Goal: Task Accomplishment & Management: Complete application form

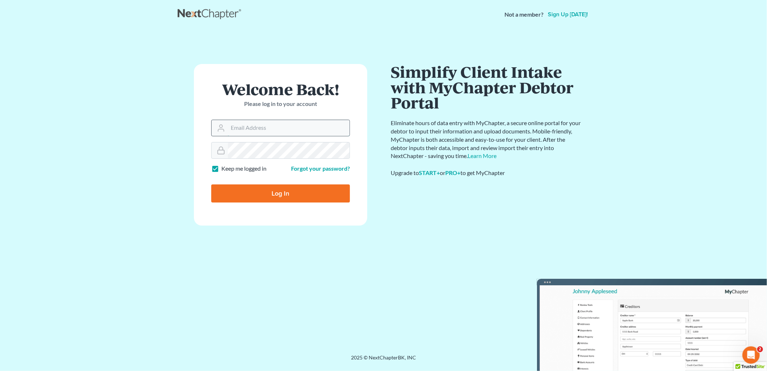
click at [283, 128] on input "Email Address" at bounding box center [289, 128] width 122 height 16
type input "[EMAIL_ADDRESS][DOMAIN_NAME]"
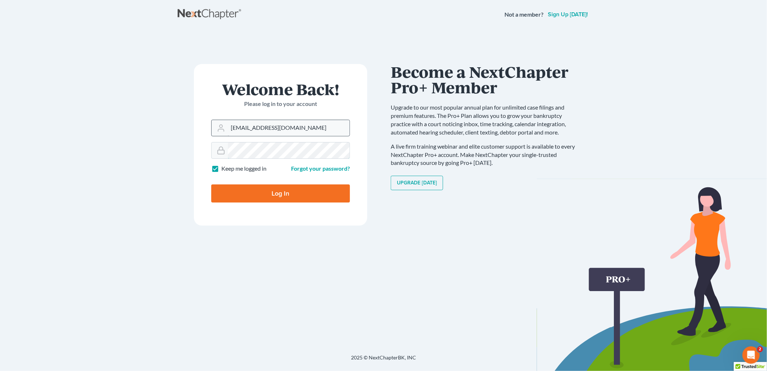
click at [211, 184] on input "Log In" at bounding box center [280, 193] width 139 height 18
type input "Thinking..."
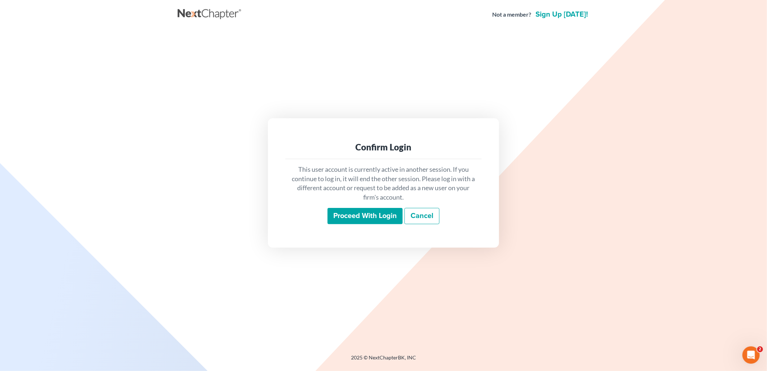
click at [367, 217] on input "Proceed with login" at bounding box center [365, 216] width 75 height 17
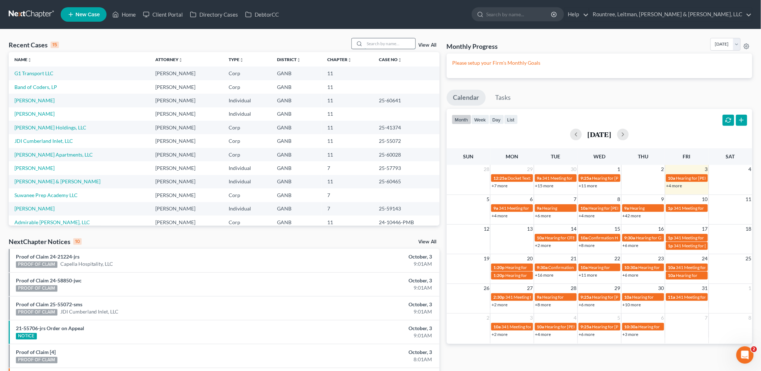
click at [393, 38] on input "search" at bounding box center [390, 43] width 51 height 10
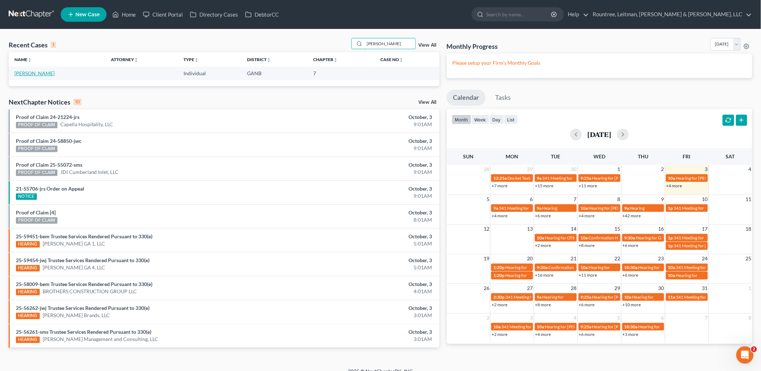
type input "[PERSON_NAME]"
click at [28, 74] on link "[PERSON_NAME]" at bounding box center [34, 73] width 40 height 6
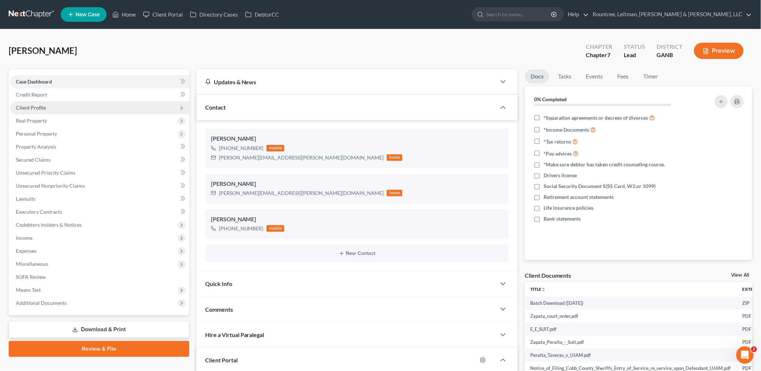
click at [71, 101] on span "Client Profile" at bounding box center [99, 107] width 179 height 13
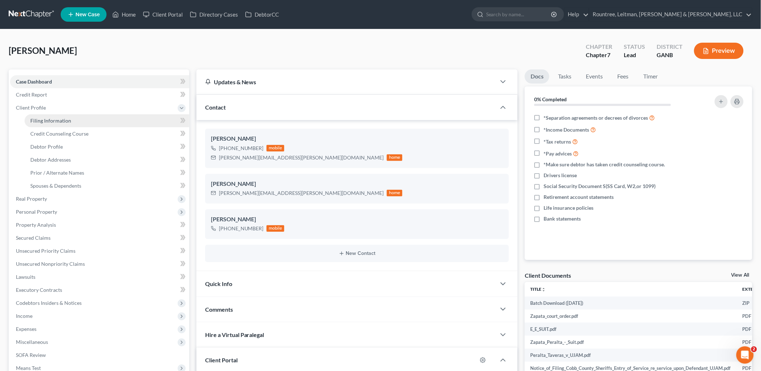
click at [78, 121] on link "Filing Information" at bounding box center [107, 120] width 165 height 13
select select "1"
select select "0"
select select "10"
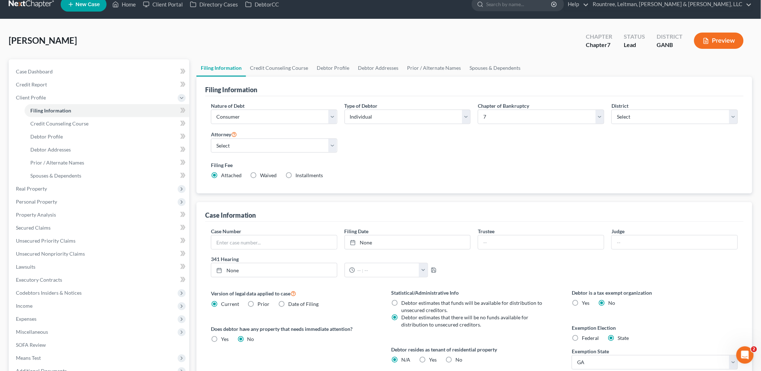
scroll to position [40, 0]
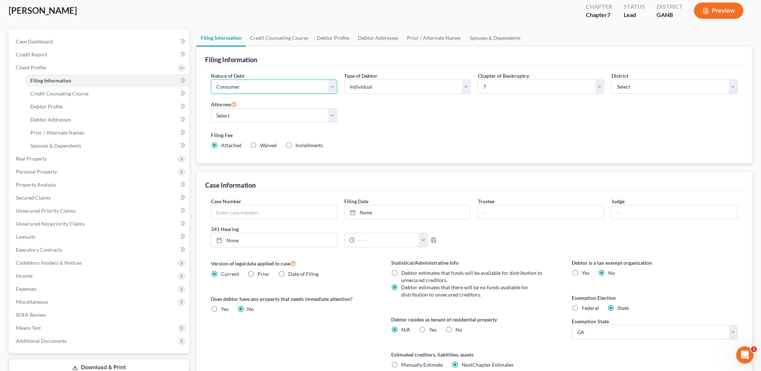
click at [255, 84] on select "Select Business Consumer Other" at bounding box center [274, 86] width 126 height 14
select select "0"
click at [211, 79] on select "Select Business Consumer Other" at bounding box center [274, 86] width 126 height 14
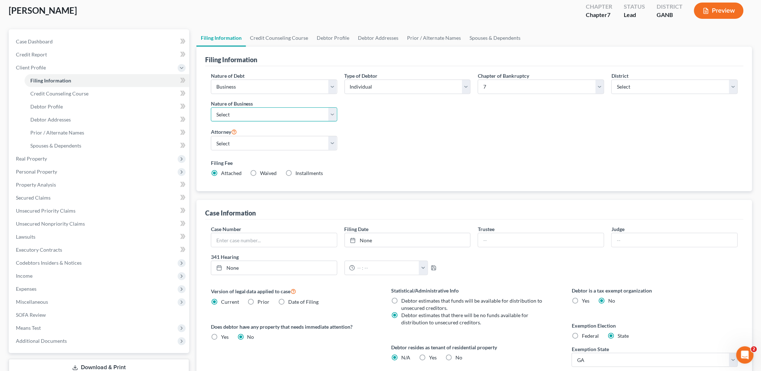
click at [257, 112] on select "Select Clearing Bank Commodity Broker Health Care Business Other Railroad Singl…" at bounding box center [274, 114] width 126 height 14
select select "3"
click at [211, 107] on select "Select Clearing Bank Commodity Broker Health Care Business Other Railroad Singl…" at bounding box center [274, 114] width 126 height 14
click at [254, 147] on select "Select [PERSON_NAME] - GANB [PERSON_NAME] - [PERSON_NAME] [PERSON_NAME] [PERSON…" at bounding box center [274, 143] width 126 height 14
select select "3"
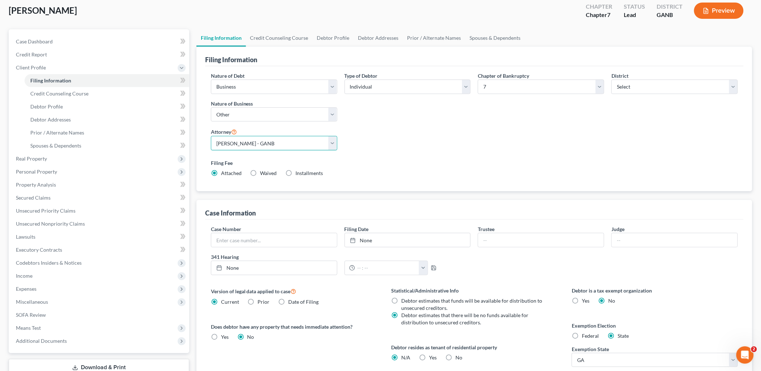
click at [211, 136] on select "Select [PERSON_NAME] - GANB [PERSON_NAME] - [PERSON_NAME] [PERSON_NAME] [PERSON…" at bounding box center [274, 143] width 126 height 14
click at [98, 91] on link "Credit Counseling Course" at bounding box center [107, 93] width 165 height 13
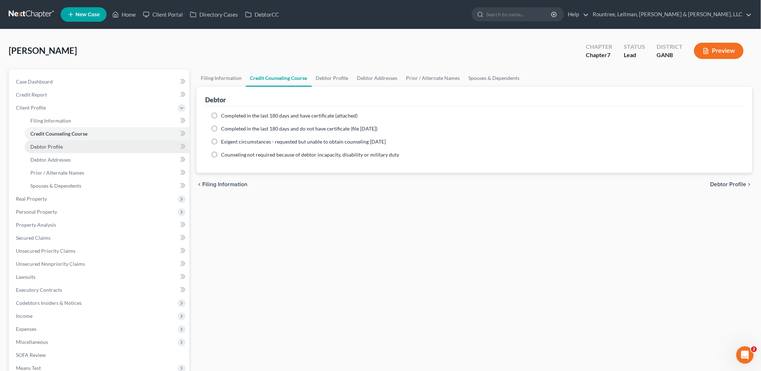
click at [73, 145] on link "Debtor Profile" at bounding box center [107, 146] width 165 height 13
select select "1"
select select "3"
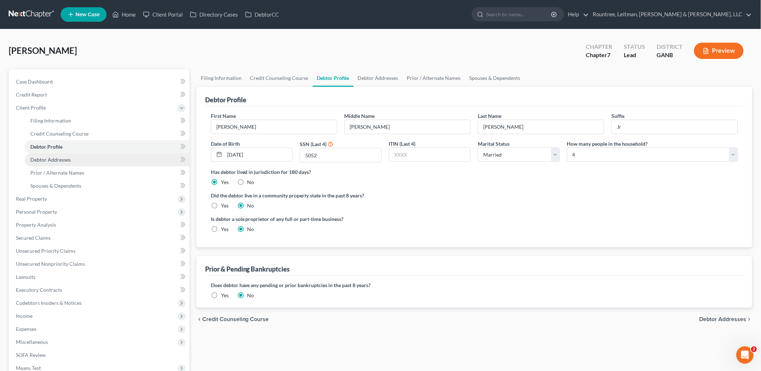
click at [74, 159] on link "Debtor Addresses" at bounding box center [107, 159] width 165 height 13
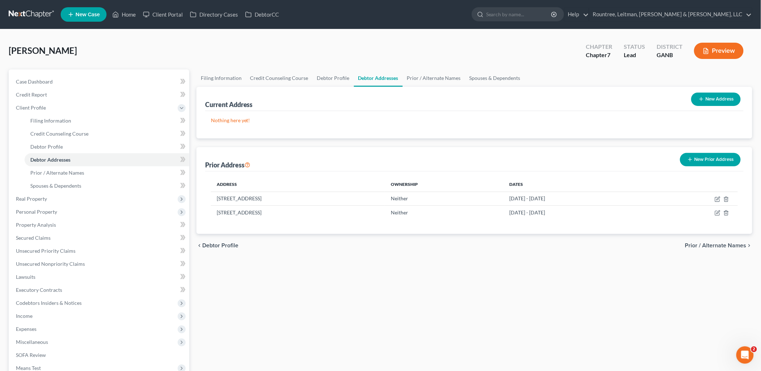
click at [708, 97] on button "New Address" at bounding box center [715, 98] width 49 height 13
select select "0"
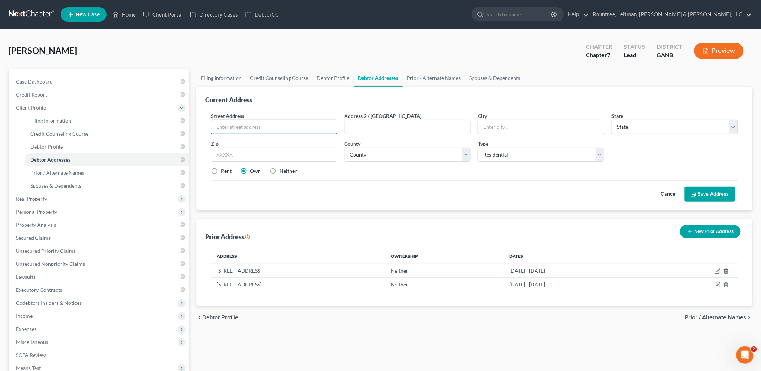
click at [255, 129] on input "text" at bounding box center [274, 127] width 126 height 14
type input "[STREET_ADDRESS]"
type input "[GEOGRAPHIC_DATA]"
select select "10"
type input "30114"
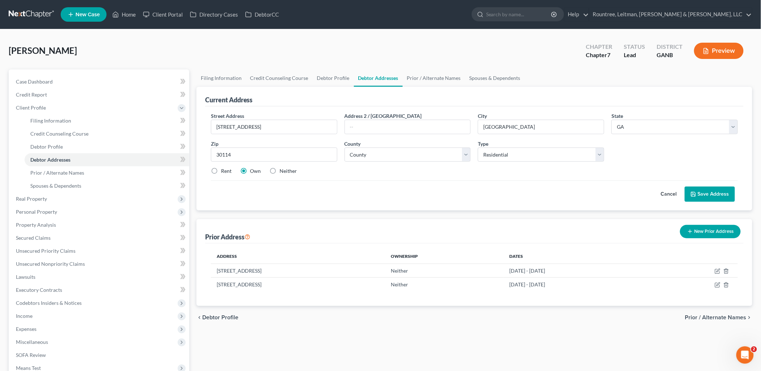
click at [380, 193] on div "Cancel Save Address" at bounding box center [474, 190] width 527 height 21
click at [387, 155] on select "County [GEOGRAPHIC_DATA] [GEOGRAPHIC_DATA] [GEOGRAPHIC_DATA] [GEOGRAPHIC_DATA] …" at bounding box center [408, 154] width 126 height 14
select select "27"
click at [345, 147] on select "County [GEOGRAPHIC_DATA] [GEOGRAPHIC_DATA] [GEOGRAPHIC_DATA] [GEOGRAPHIC_DATA] …" at bounding box center [408, 154] width 126 height 14
click at [712, 191] on button "Save Address" at bounding box center [710, 193] width 50 height 15
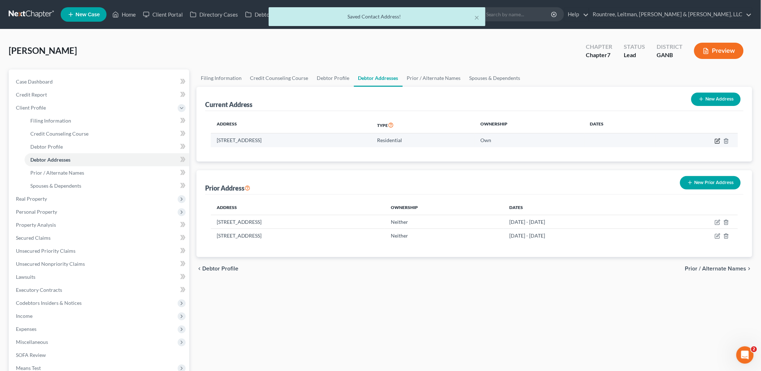
click at [717, 140] on icon "button" at bounding box center [718, 141] width 6 height 6
select select "10"
select select "27"
select select "0"
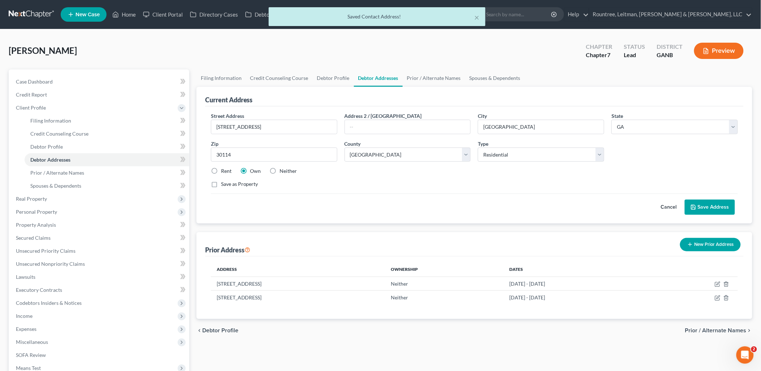
click at [221, 170] on label "Rent" at bounding box center [226, 170] width 10 height 7
click at [224, 170] on input "Rent" at bounding box center [226, 169] width 5 height 5
radio input "true"
drag, startPoint x: 702, startPoint y: 204, endPoint x: 704, endPoint y: 199, distance: 5.2
click at [704, 200] on button "Save Address" at bounding box center [710, 206] width 50 height 15
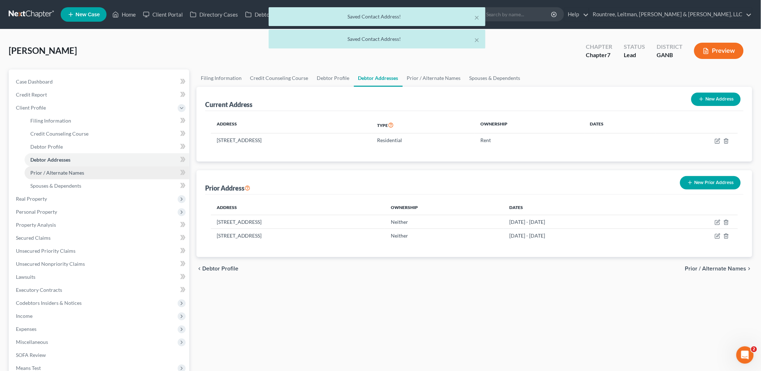
click at [103, 171] on link "Prior / Alternate Names" at bounding box center [107, 172] width 165 height 13
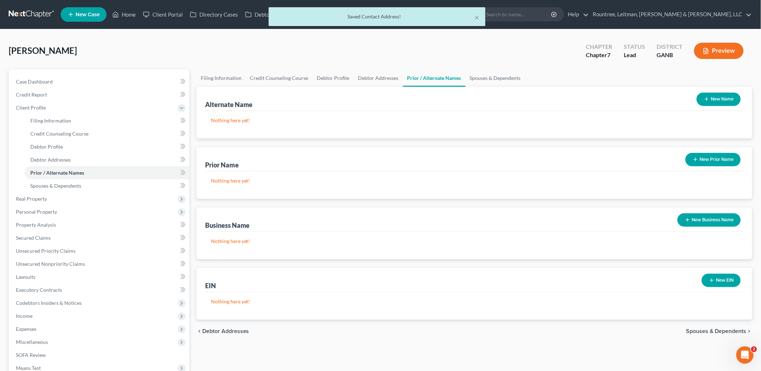
click at [735, 280] on button "New EIN" at bounding box center [721, 279] width 39 height 13
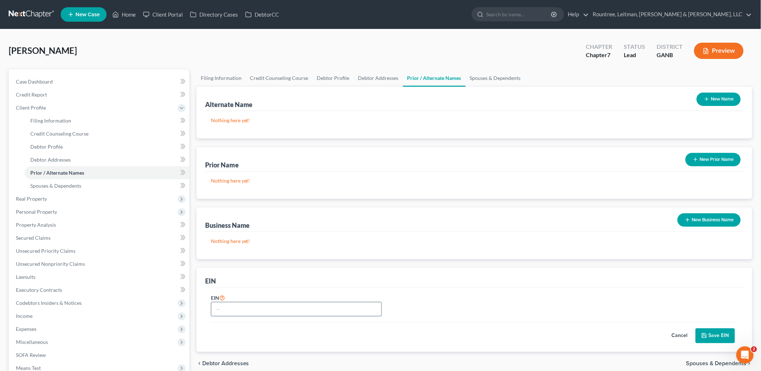
click at [267, 312] on input "text" at bounding box center [296, 309] width 170 height 14
type input "[US_EMPLOYER_IDENTIFICATION_NUMBER]"
click at [712, 334] on button "Save EIN" at bounding box center [715, 335] width 39 height 15
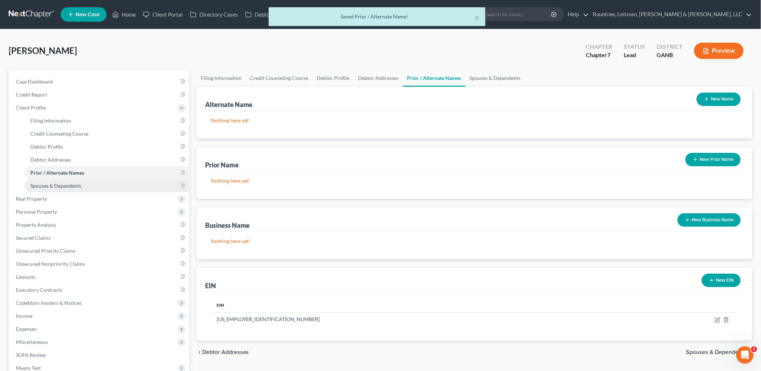
click at [42, 186] on span "Spouses & Dependents" at bounding box center [55, 185] width 51 height 6
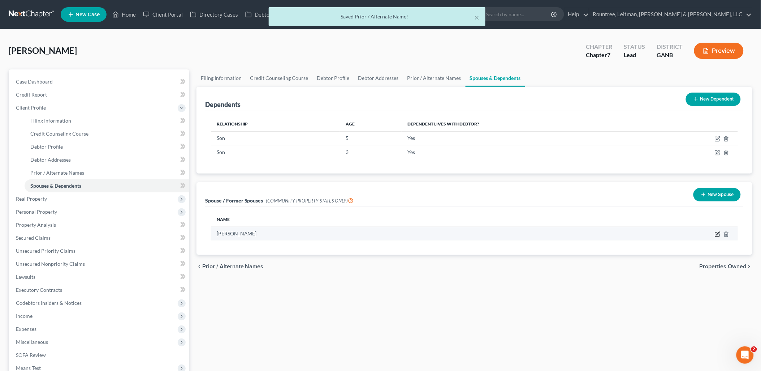
click at [716, 235] on icon "button" at bounding box center [717, 234] width 4 height 4
select select "0"
select select "10"
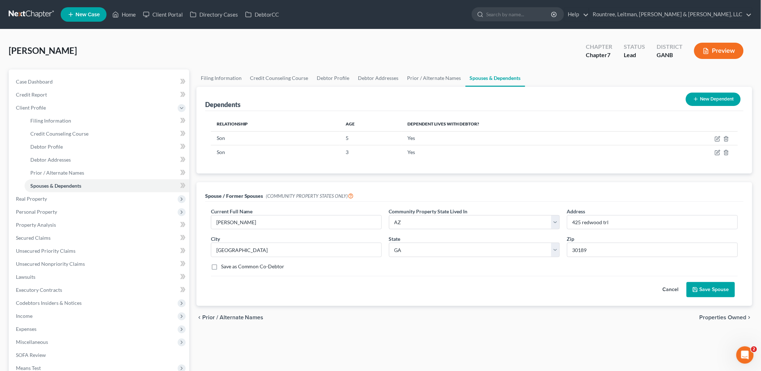
click at [679, 293] on button "Cancel" at bounding box center [671, 289] width 32 height 14
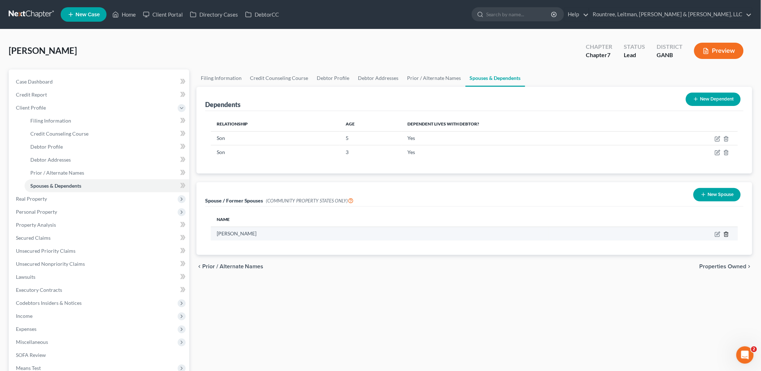
click at [728, 232] on icon "button" at bounding box center [727, 234] width 6 height 6
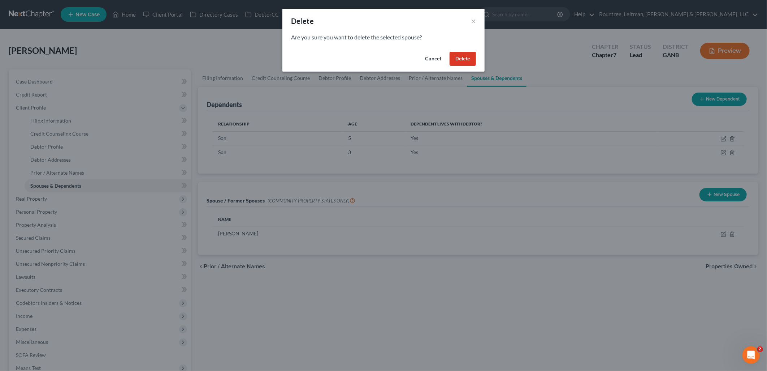
click at [472, 55] on button "Delete" at bounding box center [463, 59] width 26 height 14
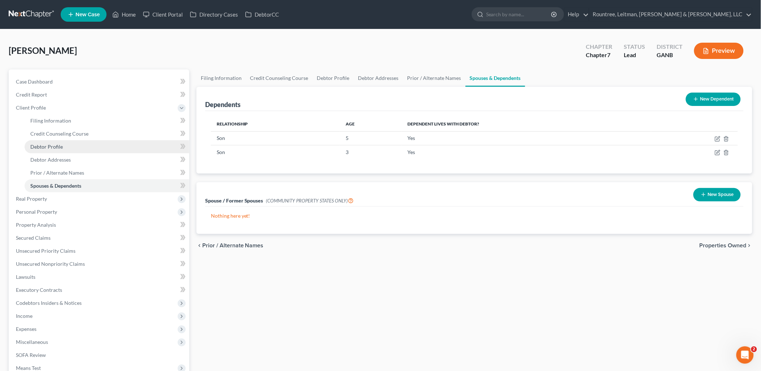
click at [85, 148] on link "Debtor Profile" at bounding box center [107, 146] width 165 height 13
select select "1"
select select "3"
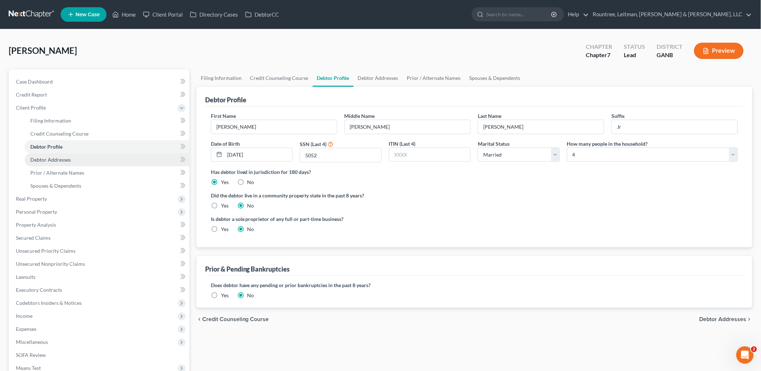
click at [87, 161] on link "Debtor Addresses" at bounding box center [107, 159] width 165 height 13
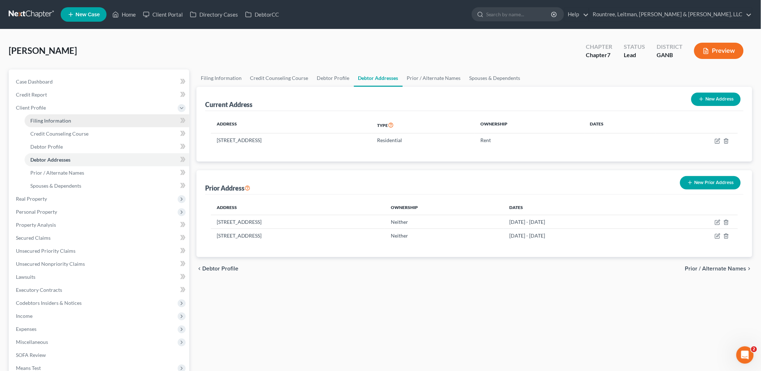
click at [74, 120] on link "Filing Information" at bounding box center [107, 120] width 165 height 13
select select "0"
select select "3"
select select "0"
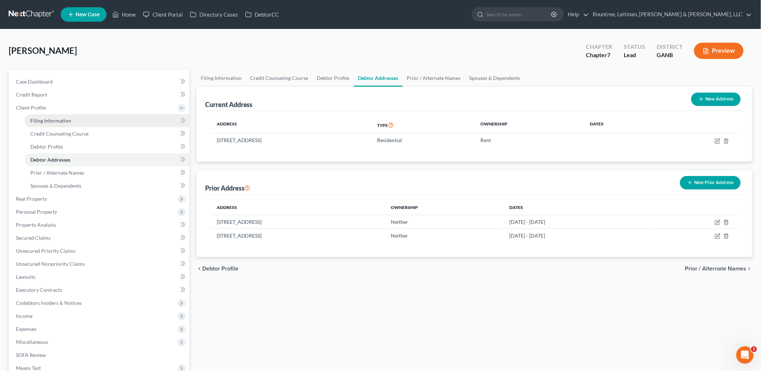
select select "19"
select select "3"
select select "10"
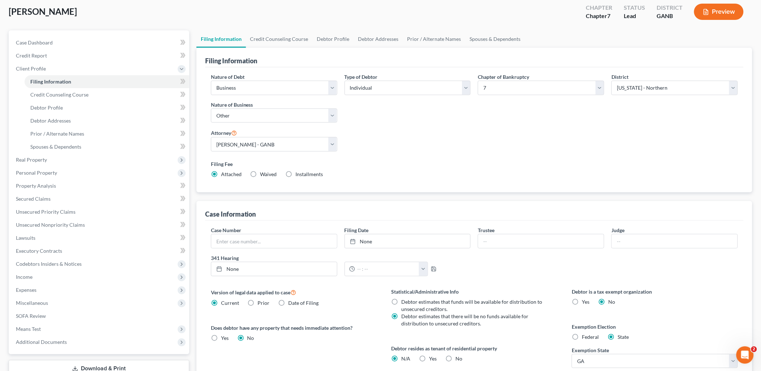
scroll to position [133, 0]
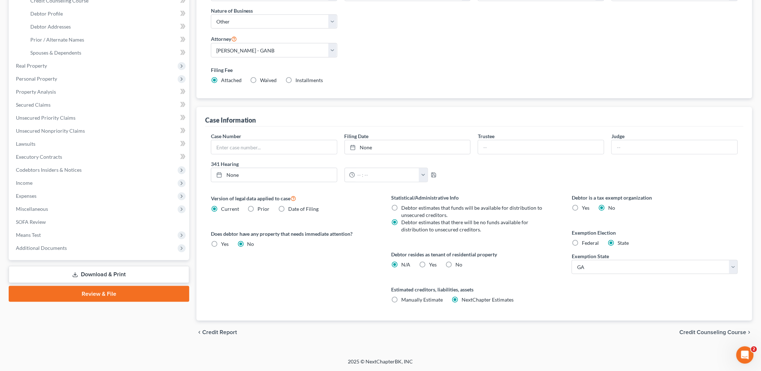
click at [430, 264] on label "Yes Yes" at bounding box center [434, 264] width 8 height 7
click at [432, 264] on input "Yes Yes" at bounding box center [434, 263] width 5 height 5
radio input "true"
radio input "false"
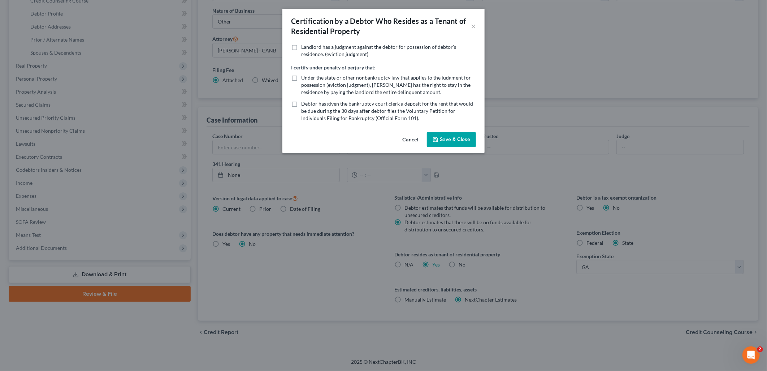
click at [415, 141] on button "Cancel" at bounding box center [410, 140] width 27 height 14
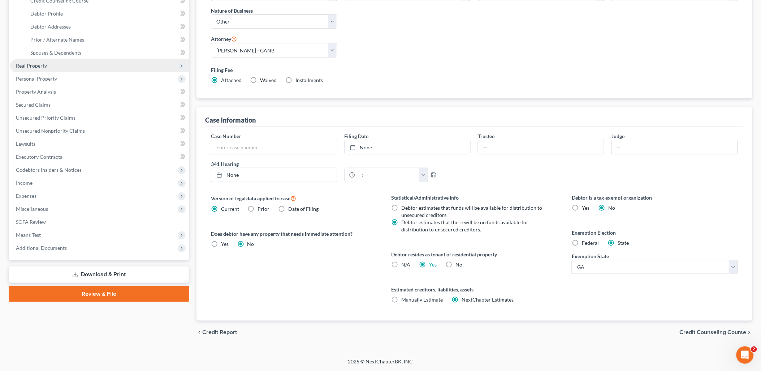
click at [48, 66] on span "Real Property" at bounding box center [99, 65] width 179 height 13
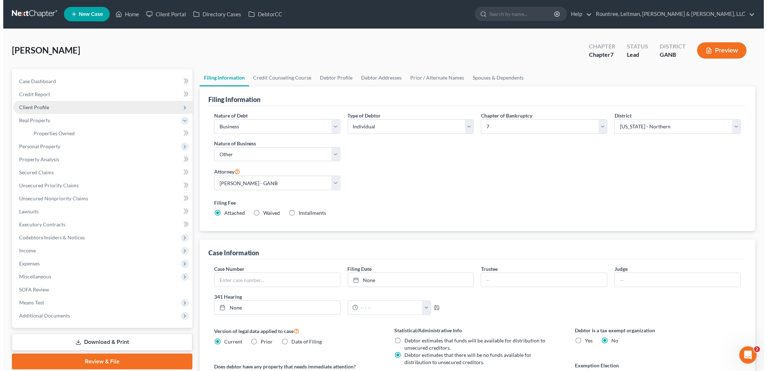
scroll to position [0, 0]
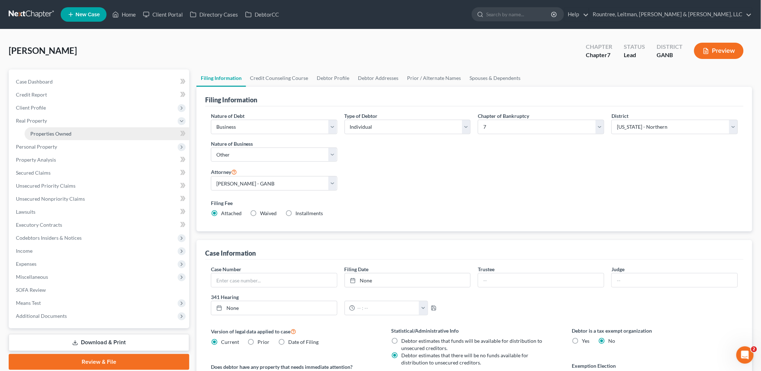
click at [56, 134] on span "Properties Owned" at bounding box center [50, 133] width 41 height 6
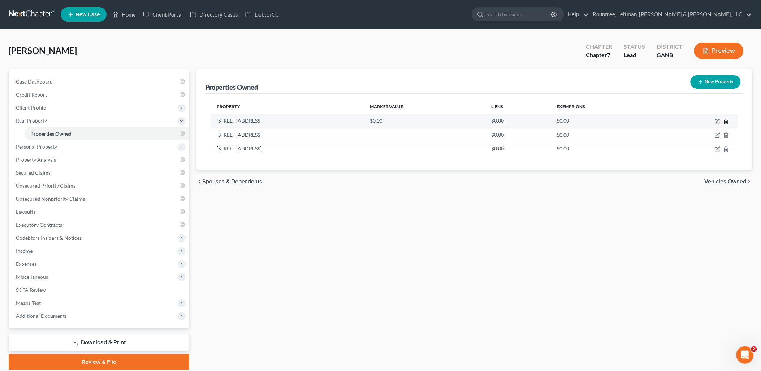
click at [725, 119] on icon "button" at bounding box center [726, 121] width 3 height 5
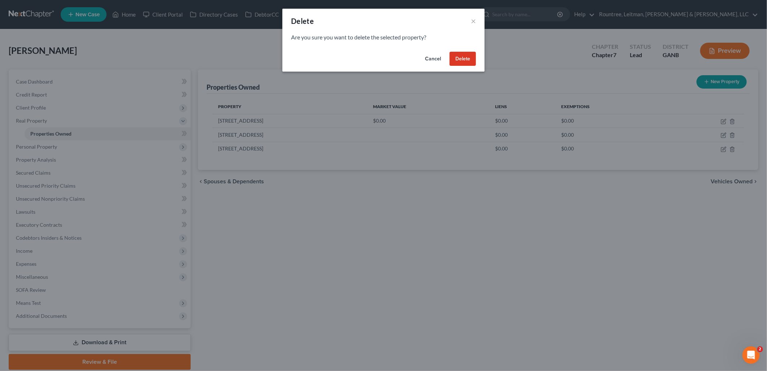
drag, startPoint x: 467, startPoint y: 62, endPoint x: 471, endPoint y: 65, distance: 4.3
click at [467, 62] on button "Delete" at bounding box center [463, 59] width 26 height 14
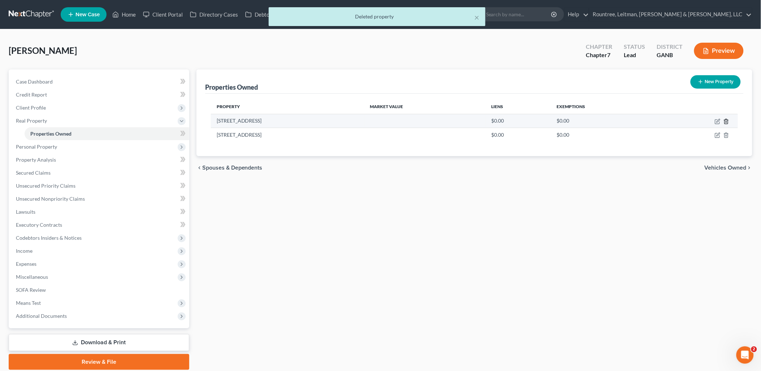
click at [724, 121] on icon "button" at bounding box center [727, 121] width 6 height 6
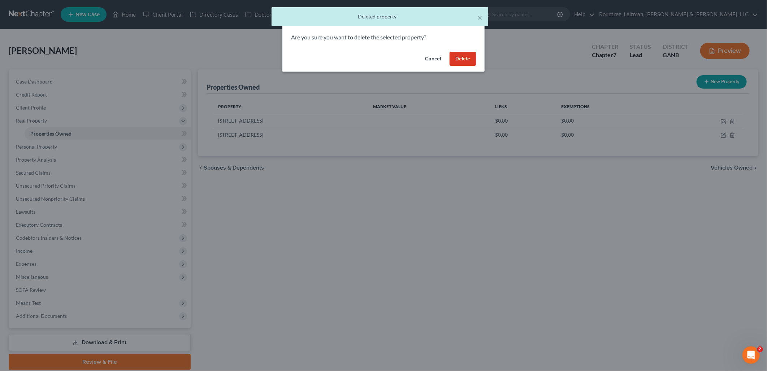
click at [469, 57] on button "Delete" at bounding box center [463, 59] width 26 height 14
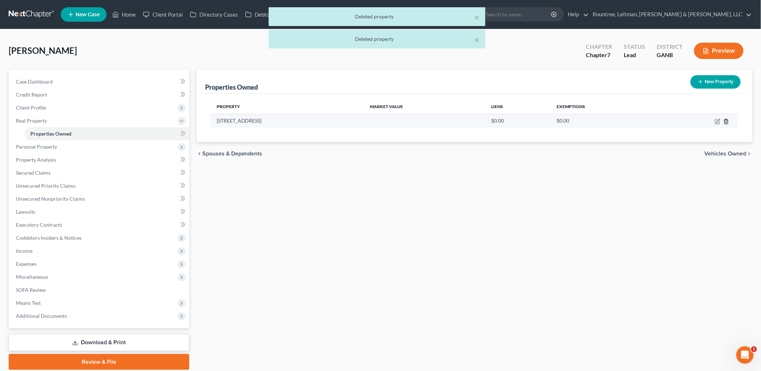
click at [726, 119] on icon "button" at bounding box center [726, 121] width 3 height 5
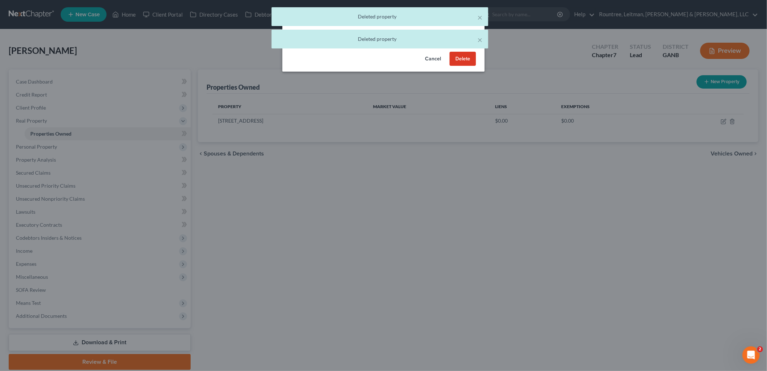
click at [467, 60] on button "Delete" at bounding box center [463, 59] width 26 height 14
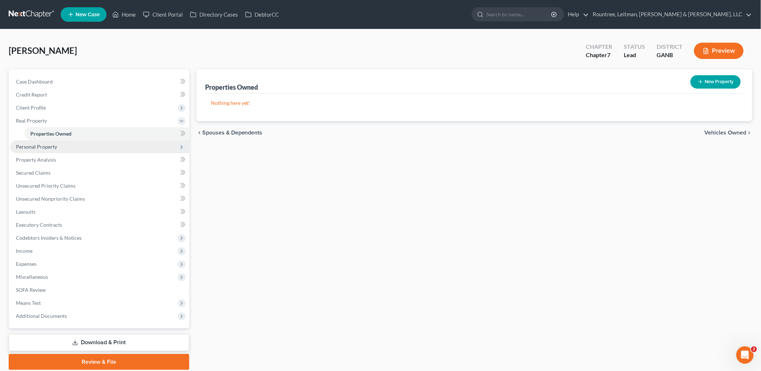
click at [78, 148] on span "Personal Property" at bounding box center [99, 146] width 179 height 13
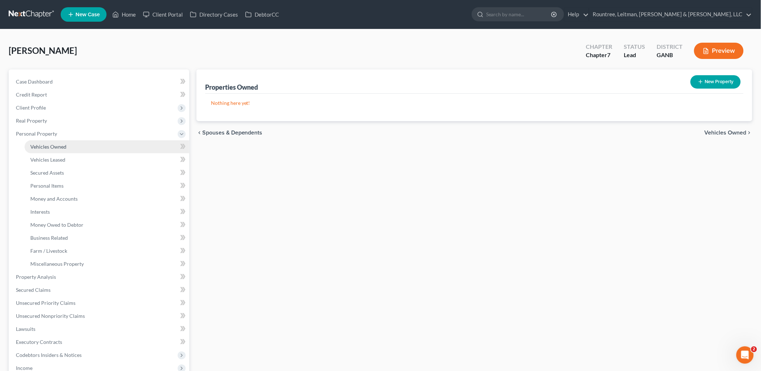
click at [69, 151] on link "Vehicles Owned" at bounding box center [107, 146] width 165 height 13
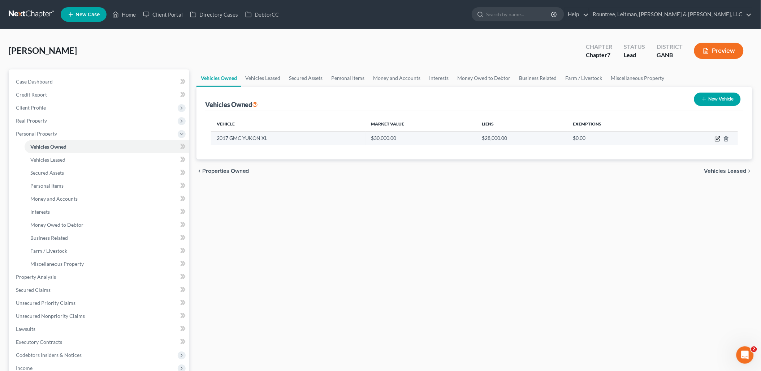
click at [716, 137] on icon "button" at bounding box center [718, 139] width 6 height 6
select select "0"
select select "9"
select select "2"
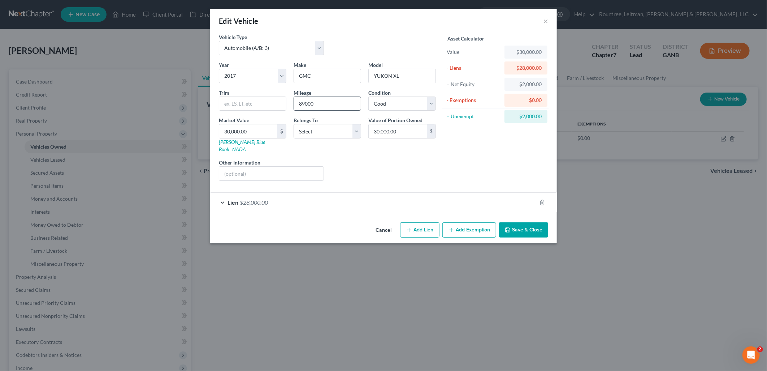
click at [321, 110] on input "89000" at bounding box center [327, 104] width 67 height 14
click at [322, 110] on input "89000" at bounding box center [327, 104] width 67 height 14
type input "99000"
click at [490, 152] on div "Asset Calculator Value $30,000.00 - Liens $28,000.00 = Net Equity $2,000.00 - E…" at bounding box center [496, 109] width 112 height 153
drag, startPoint x: 346, startPoint y: 129, endPoint x: 349, endPoint y: 125, distance: 4.4
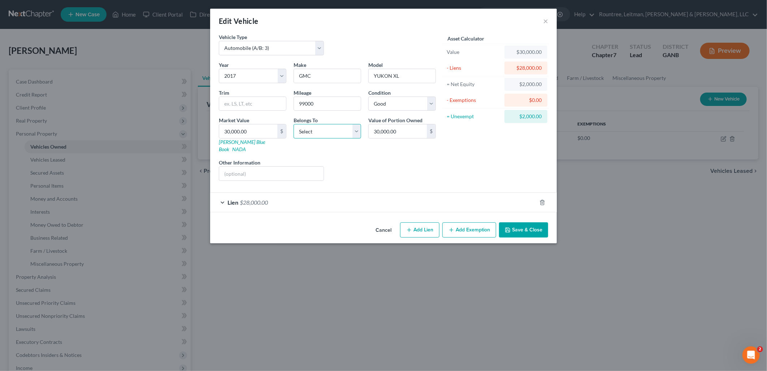
click at [349, 125] on select "Select Debtor 1 Only Debtor 2 Only Debtor 1 And Debtor 2 Only At Least One Of T…" at bounding box center [328, 131] width 68 height 14
select select "0"
click at [294, 124] on select "Select Debtor 1 Only Debtor 2 Only Debtor 1 And Debtor 2 Only At Least One Of T…" at bounding box center [328, 131] width 68 height 14
click at [512, 222] on button "Save & Close" at bounding box center [523, 229] width 49 height 15
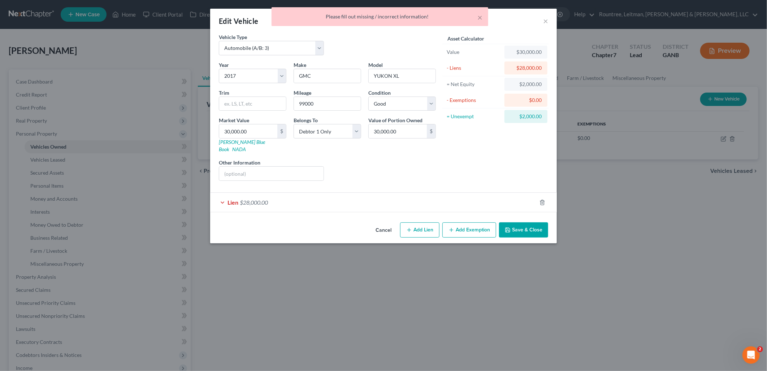
click at [280, 193] on div "Lien $28,000.00" at bounding box center [373, 202] width 327 height 19
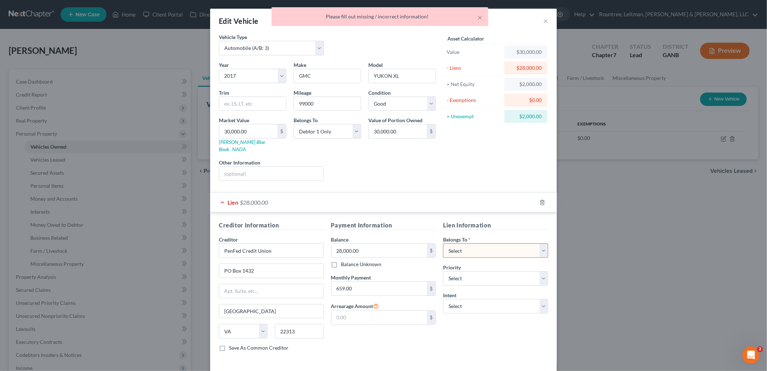
click at [477, 243] on select "Select Debtor 1 Only Debtor 2 Only Debtor 1 And Debtor 2 Only At Least One Of T…" at bounding box center [495, 250] width 105 height 14
select select "0"
click at [443, 243] on select "Select Debtor 1 Only Debtor 2 Only Debtor 1 And Debtor 2 Only At Least One Of T…" at bounding box center [495, 250] width 105 height 14
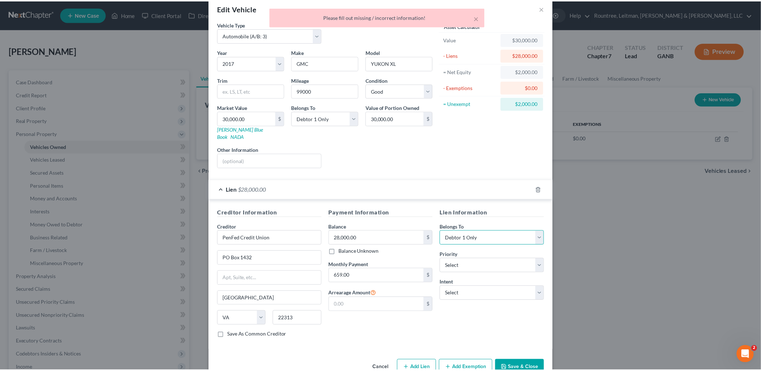
scroll to position [25, 0]
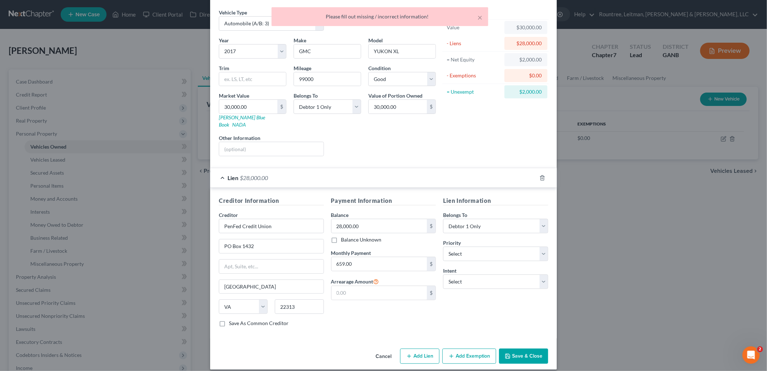
click at [517, 350] on button "Save & Close" at bounding box center [523, 355] width 49 height 15
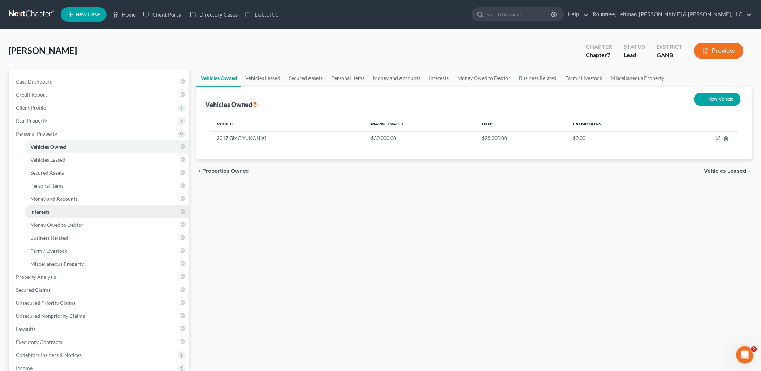
click at [58, 207] on link "Interests" at bounding box center [107, 211] width 165 height 13
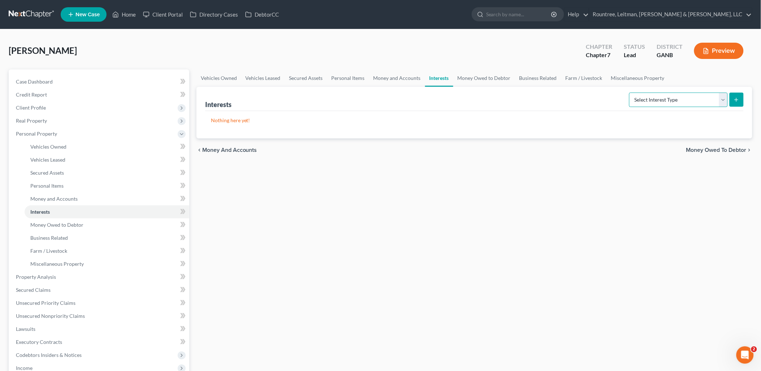
click at [659, 92] on select "Select Interest Type 401K (A/B: 21) Annuity (A/B: 23) Bond (A/B: 18) Education …" at bounding box center [678, 99] width 99 height 14
select select "stock"
click at [630, 92] on select "Select Interest Type 401K (A/B: 21) Annuity (A/B: 23) Bond (A/B: 18) Education …" at bounding box center [678, 99] width 99 height 14
click at [736, 95] on button "submit" at bounding box center [737, 99] width 14 height 14
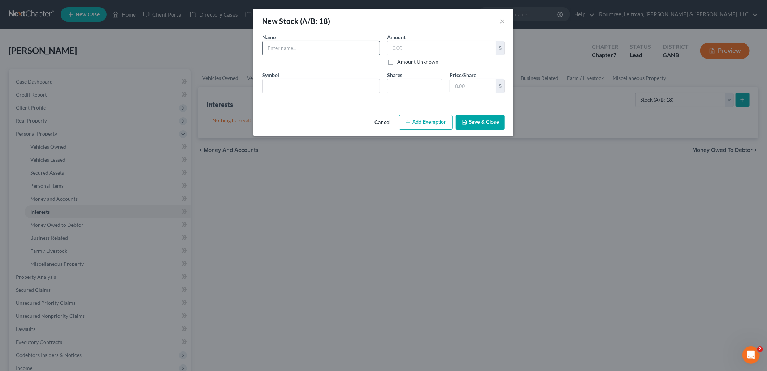
click at [322, 52] on input "text" at bounding box center [321, 48] width 117 height 14
type input "Company Stock"
click at [414, 47] on input "text" at bounding box center [442, 48] width 108 height 14
type input "9,477"
click at [483, 121] on button "Save & Close" at bounding box center [480, 122] width 49 height 15
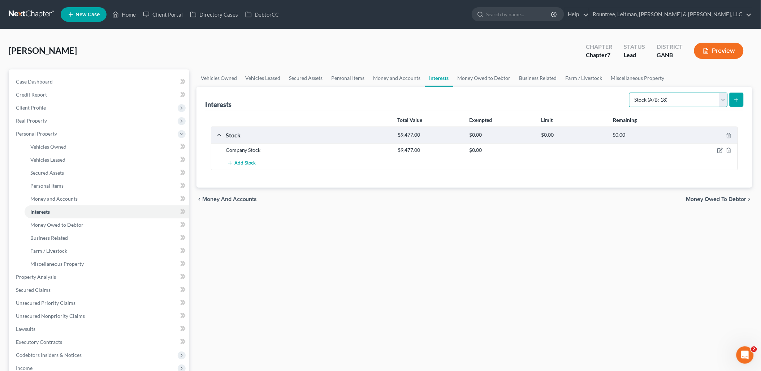
click at [683, 103] on select "Select Interest Type 401K (A/B: 21) Annuity (A/B: 23) Bond (A/B: 18) Education …" at bounding box center [678, 99] width 99 height 14
select select "401k"
click at [630, 92] on select "Select Interest Type 401K (A/B: 21) Annuity (A/B: 23) Bond (A/B: 18) Education …" at bounding box center [678, 99] width 99 height 14
click at [738, 100] on icon "submit" at bounding box center [737, 100] width 6 height 6
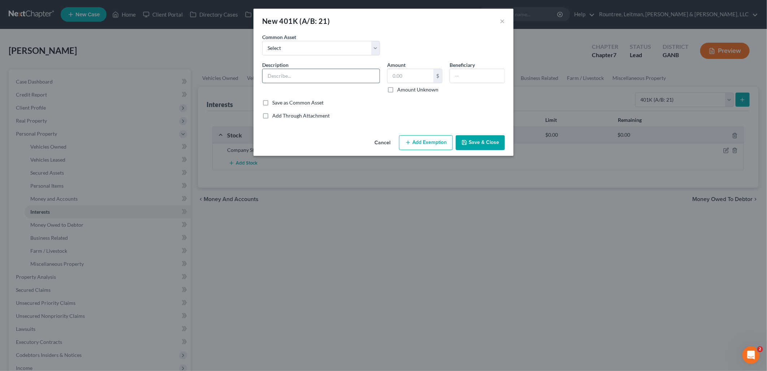
click at [308, 73] on input "text" at bounding box center [321, 76] width 117 height 14
type input "401k"
click at [396, 78] on input "text" at bounding box center [411, 76] width 46 height 14
type input "7,032.71"
click at [466, 129] on div "An exemption set must first be selected from the Filing Information section. Co…" at bounding box center [384, 82] width 260 height 99
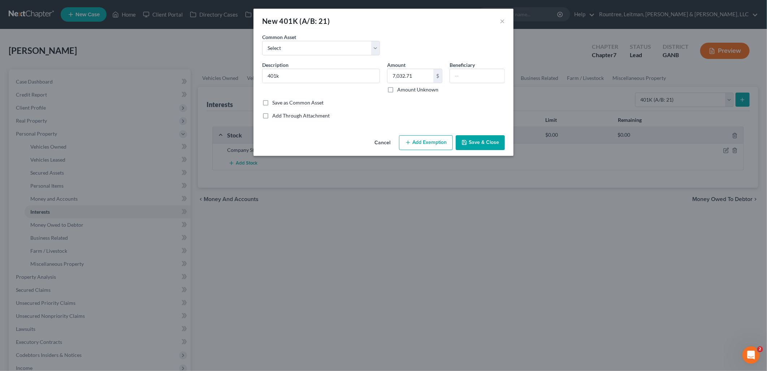
click at [478, 137] on button "Save & Close" at bounding box center [480, 142] width 49 height 15
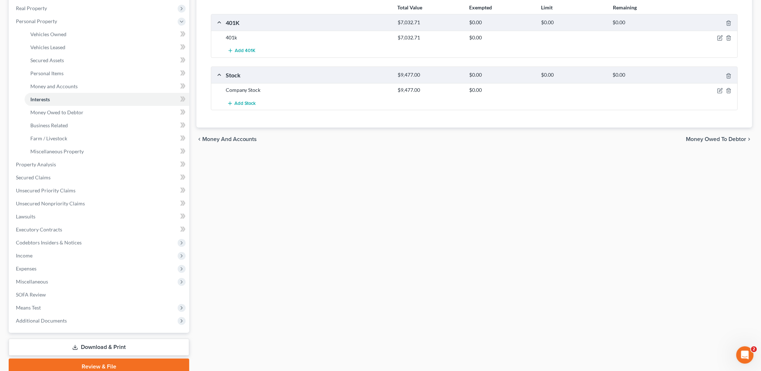
scroll to position [120, 0]
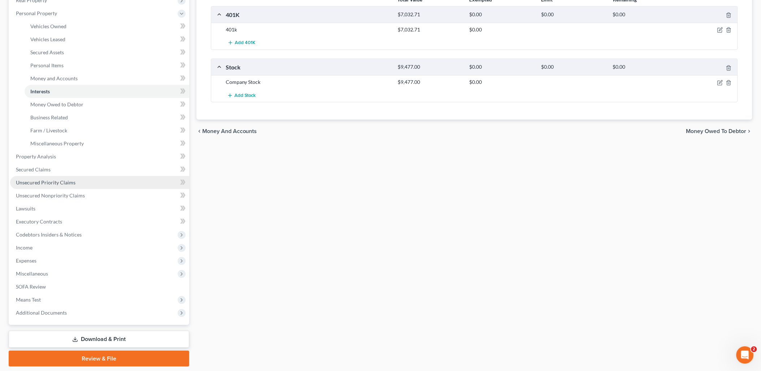
click at [91, 181] on link "Unsecured Priority Claims" at bounding box center [99, 182] width 179 height 13
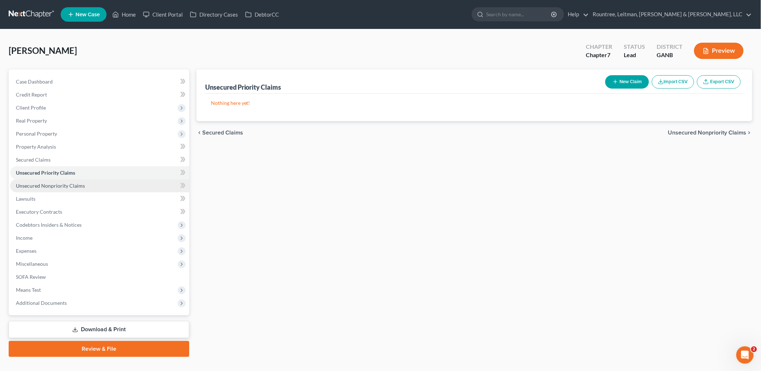
click at [73, 183] on span "Unsecured Nonpriority Claims" at bounding box center [50, 185] width 69 height 6
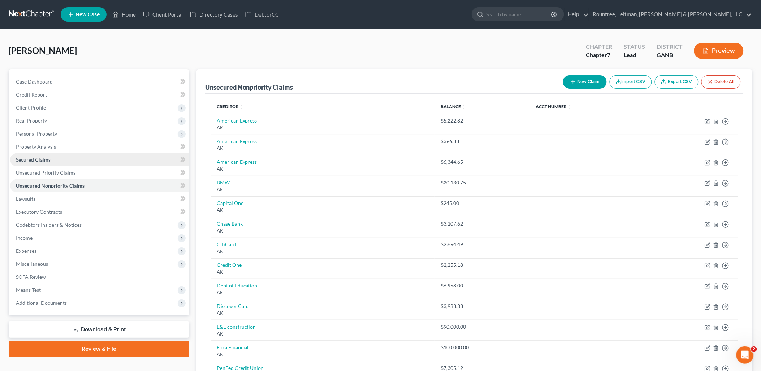
click at [59, 155] on link "Secured Claims" at bounding box center [99, 159] width 179 height 13
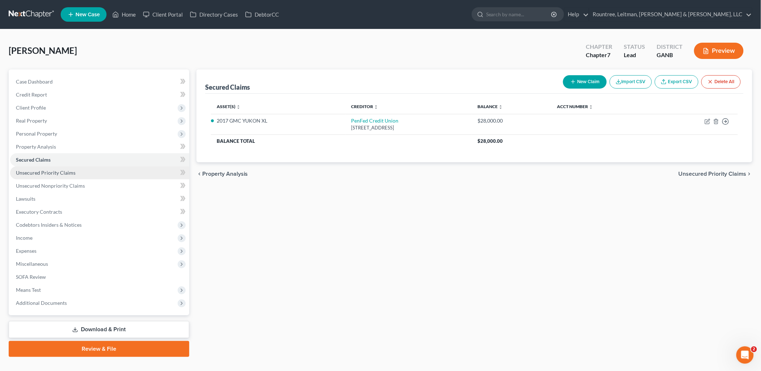
click at [62, 171] on span "Unsecured Priority Claims" at bounding box center [46, 172] width 60 height 6
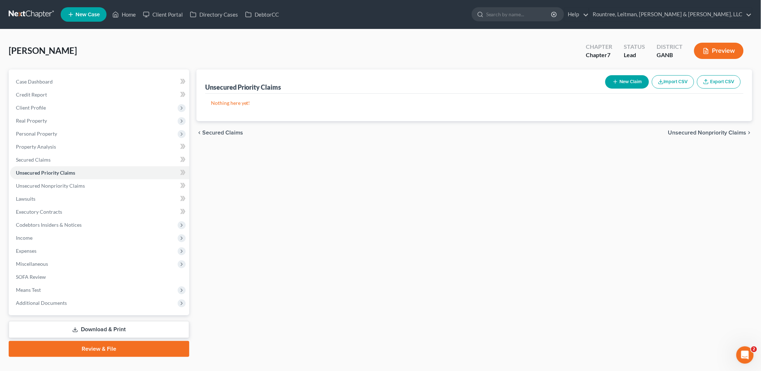
click at [626, 82] on button "New Claim" at bounding box center [627, 81] width 44 height 13
select select "0"
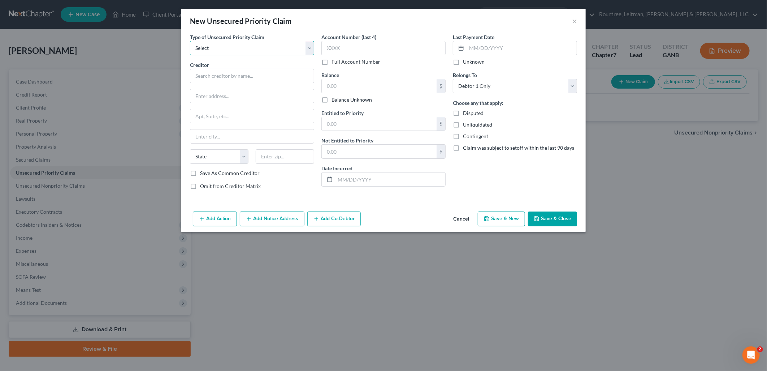
click at [282, 48] on select "Select Taxes & Other Government Units Domestic Support Obligations Extensions o…" at bounding box center [252, 48] width 124 height 14
select select "0"
click at [190, 41] on select "Select Taxes & Other Government Units Domestic Support Obligations Extensions o…" at bounding box center [252, 48] width 124 height 14
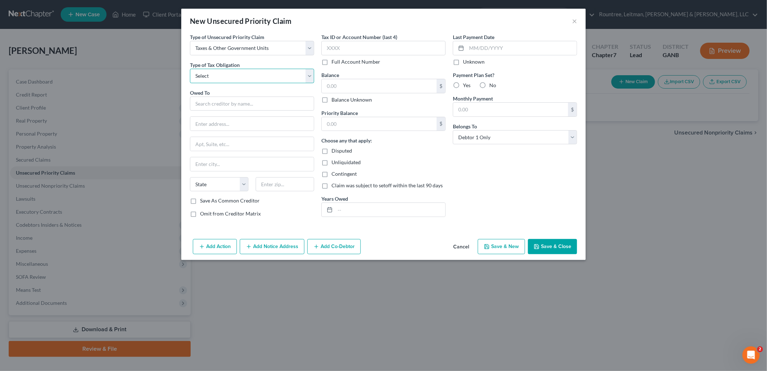
click at [267, 76] on select "Select Federal City State Franchise Tax Board Other" at bounding box center [252, 76] width 124 height 14
select select "0"
click at [190, 69] on select "Select Federal City State Franchise Tax Board Other" at bounding box center [252, 76] width 124 height 14
click at [269, 102] on input "text" at bounding box center [252, 103] width 124 height 14
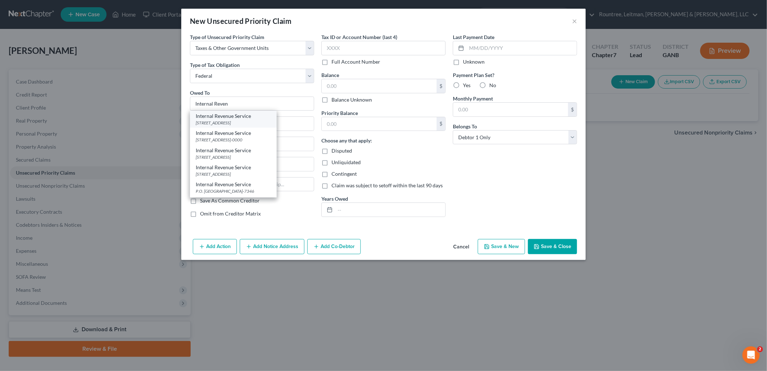
click at [251, 122] on div "[STREET_ADDRESS]" at bounding box center [233, 123] width 75 height 6
type input "Internal Revenue Service"
type input "PO BOX 7346"
type input "[GEOGRAPHIC_DATA]"
select select "39"
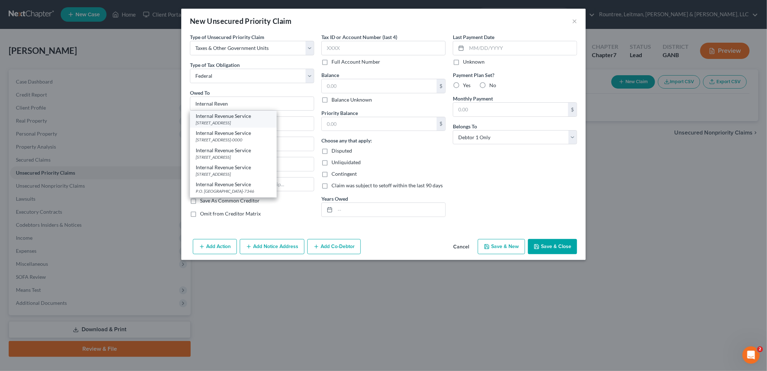
type input "19101"
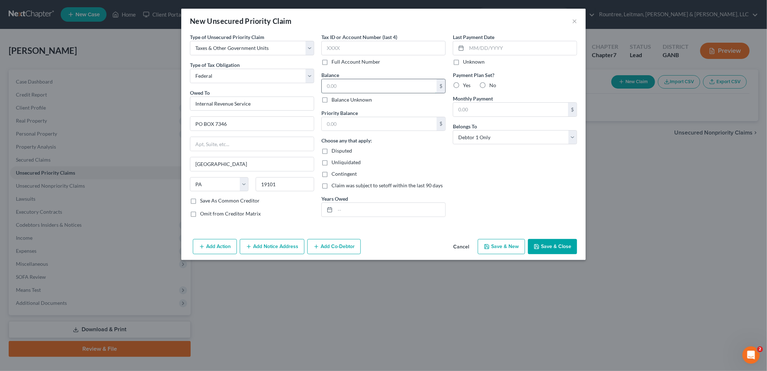
click at [355, 83] on input "text" at bounding box center [379, 86] width 115 height 14
type input "29,983"
click at [543, 250] on button "Save & Close" at bounding box center [552, 246] width 49 height 15
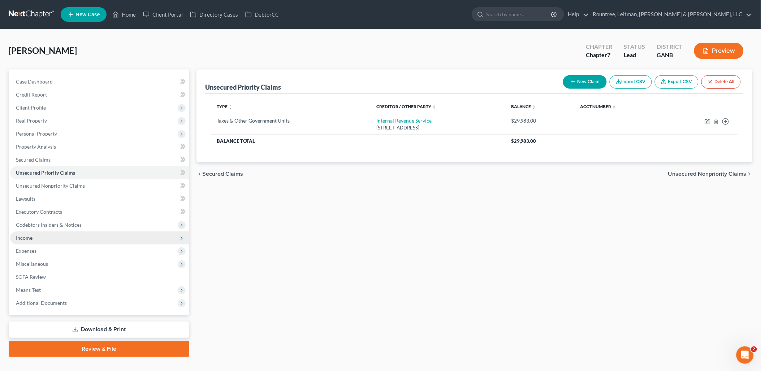
click at [63, 235] on span "Income" at bounding box center [99, 237] width 179 height 13
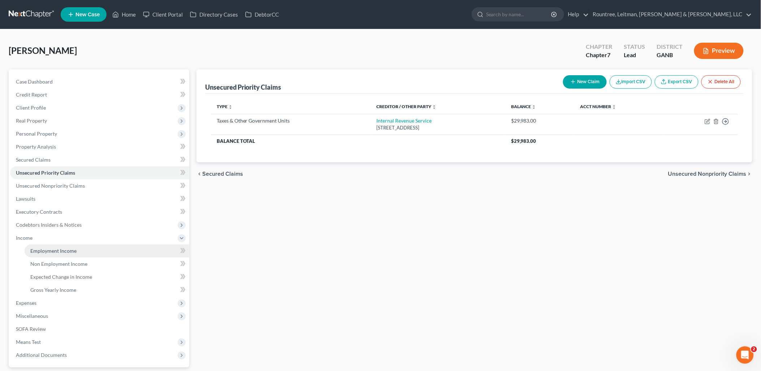
click at [62, 254] on link "Employment Income" at bounding box center [107, 250] width 165 height 13
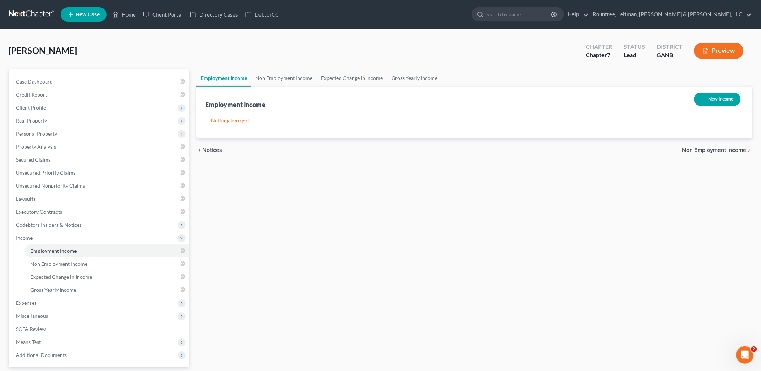
click at [722, 97] on button "New Income" at bounding box center [717, 98] width 47 height 13
select select "0"
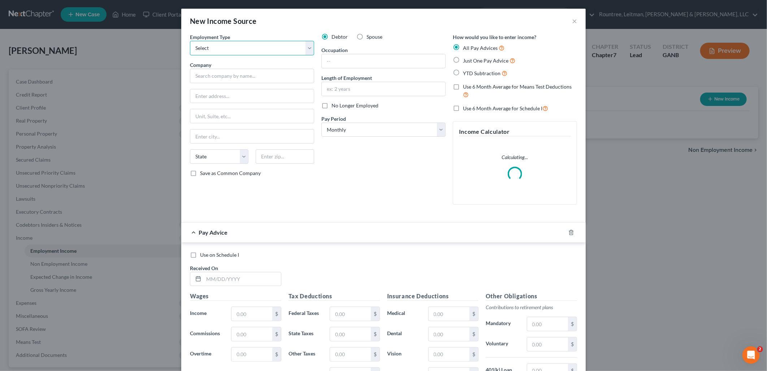
click at [268, 51] on select "Select Full or [DEMOGRAPHIC_DATA] Employment Self Employment" at bounding box center [252, 48] width 124 height 14
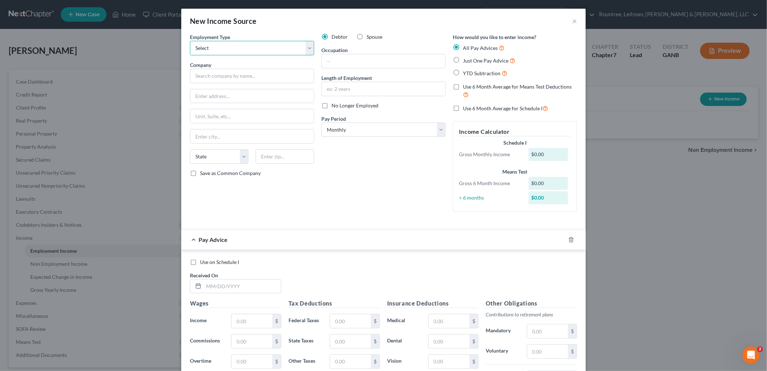
select select "0"
click at [190, 41] on select "Select Full or [DEMOGRAPHIC_DATA] Employment Self Employment" at bounding box center [252, 48] width 124 height 14
click at [342, 65] on input "text" at bounding box center [384, 61] width 124 height 14
type input "Area Supervisor, Trade Credit"
click at [358, 88] on input "text" at bounding box center [384, 89] width 124 height 14
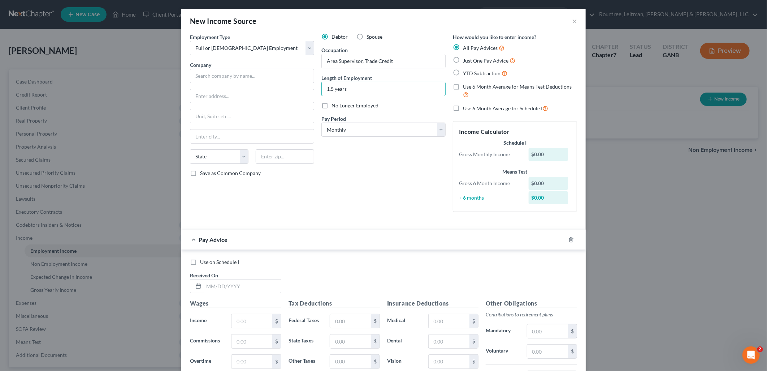
type input "1.5 years"
click at [342, 164] on div "Debtor Spouse Occupation Area Supervisor, Trade Credit Length of Employment 1.5…" at bounding box center [383, 125] width 131 height 184
click at [270, 74] on input "text" at bounding box center [252, 76] width 124 height 14
type input "The Home Depot"
click at [221, 95] on input "text" at bounding box center [252, 96] width 124 height 14
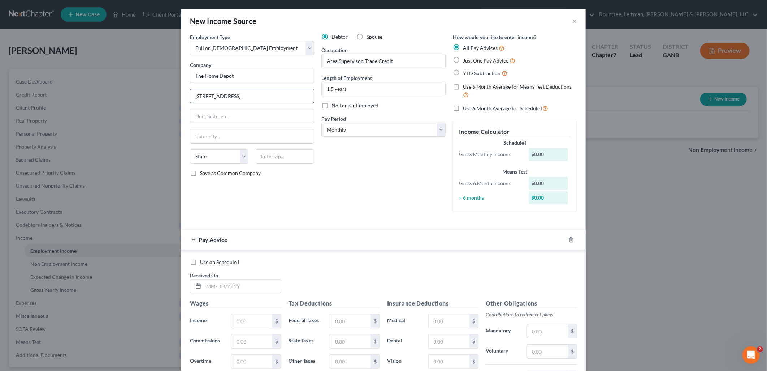
type input "[STREET_ADDRESS]"
type input "[GEOGRAPHIC_DATA]"
select select "10"
type input "30339"
type input "[STREET_ADDRESS]"
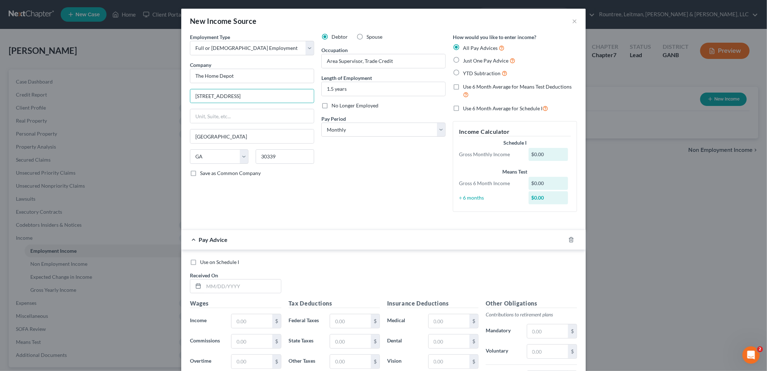
click at [332, 187] on div "Debtor Spouse Occupation Area Supervisor, Trade Credit Length of Employment 1.5…" at bounding box center [383, 125] width 131 height 184
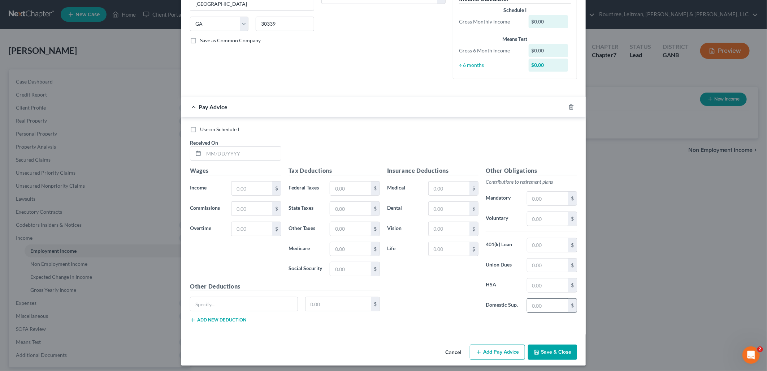
scroll to position [136, 0]
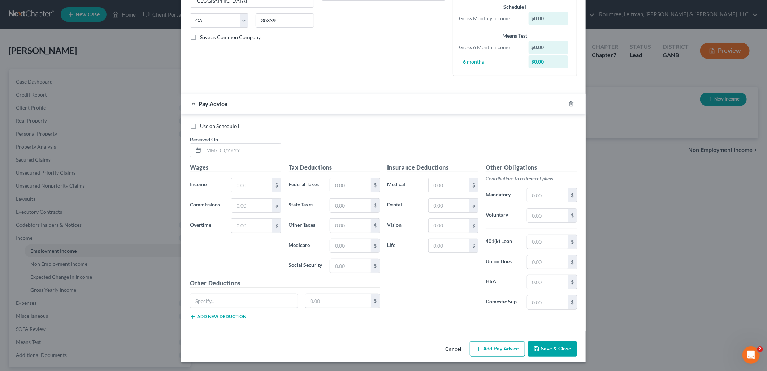
click at [561, 348] on button "Save & Close" at bounding box center [552, 348] width 49 height 15
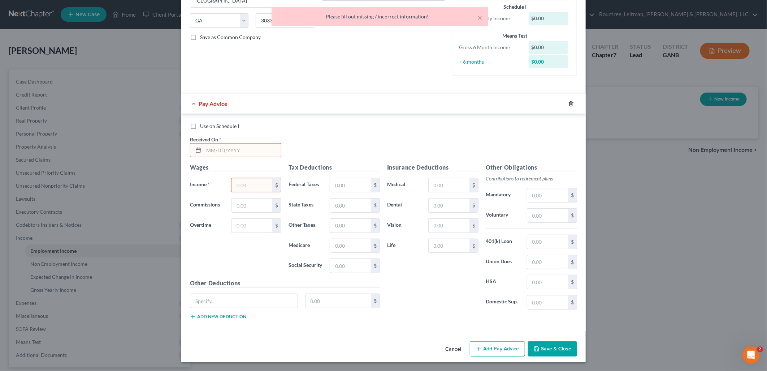
click at [570, 103] on icon "button" at bounding box center [571, 103] width 3 height 5
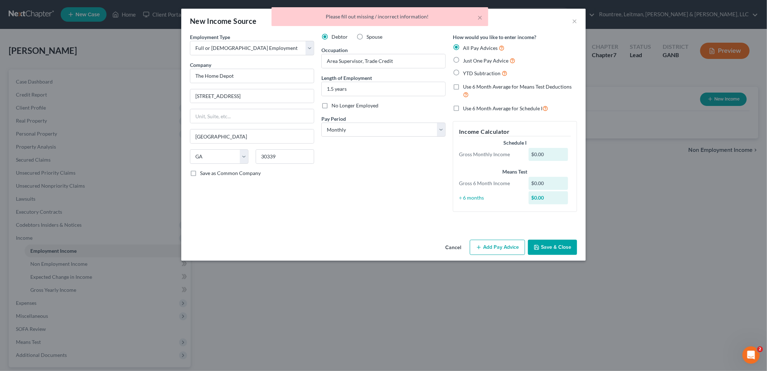
click at [553, 247] on button "Save & Close" at bounding box center [552, 247] width 49 height 15
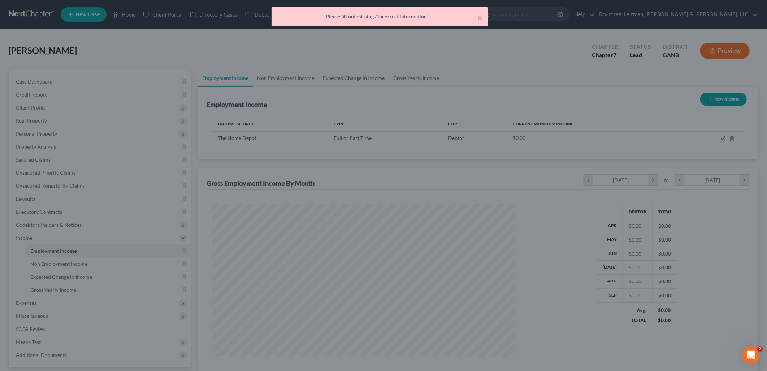
scroll to position [151, 316]
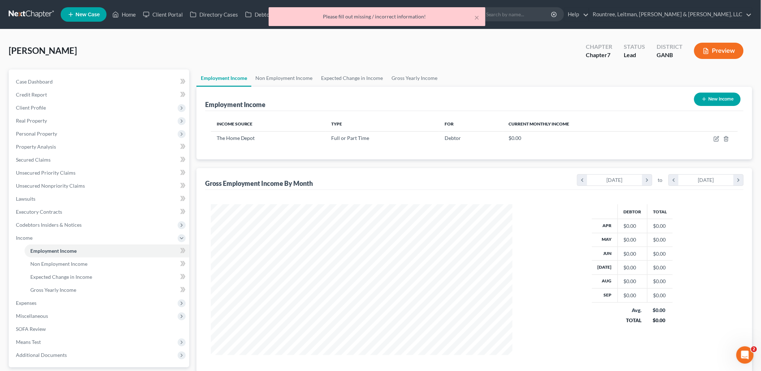
click at [716, 99] on button "New Income" at bounding box center [717, 98] width 47 height 13
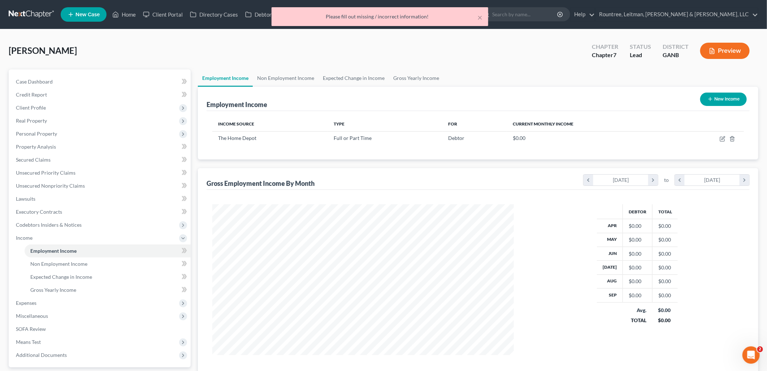
select select "0"
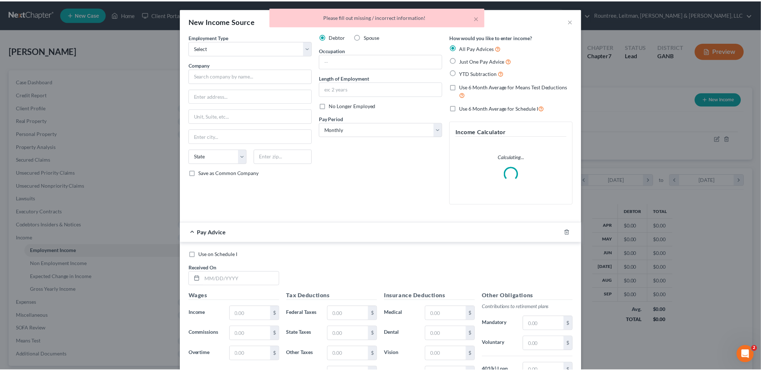
scroll to position [152, 319]
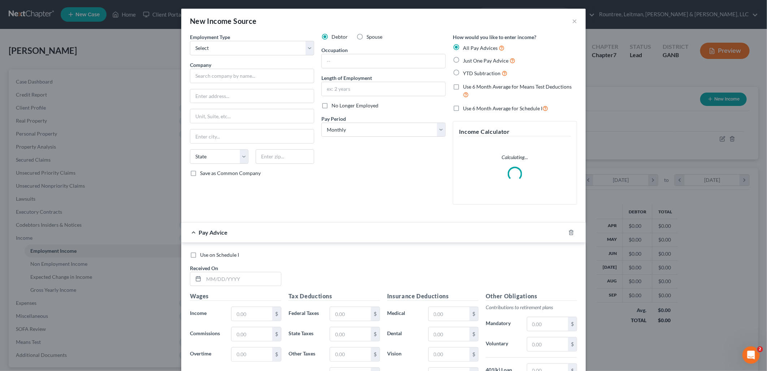
click at [367, 36] on label "Spouse" at bounding box center [375, 36] width 16 height 7
click at [370, 36] on input "Spouse" at bounding box center [372, 35] width 5 height 5
radio input "true"
click at [264, 47] on select "Select Full or [DEMOGRAPHIC_DATA] Employment Self Employment" at bounding box center [252, 48] width 124 height 14
select select "0"
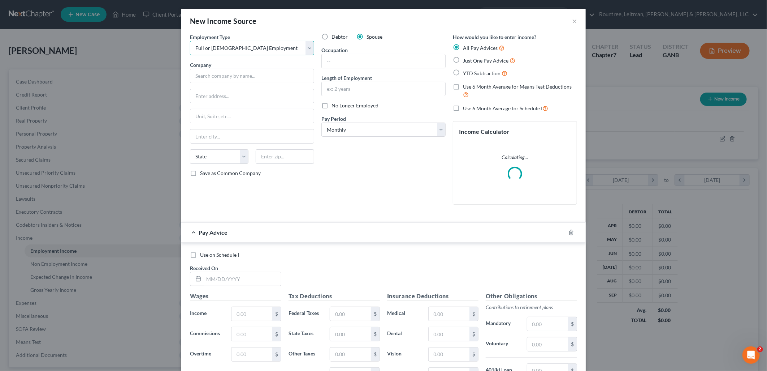
click at [190, 41] on select "Select Full or [DEMOGRAPHIC_DATA] Employment Self Employment" at bounding box center [252, 48] width 124 height 14
click at [256, 75] on input "text" at bounding box center [252, 76] width 124 height 14
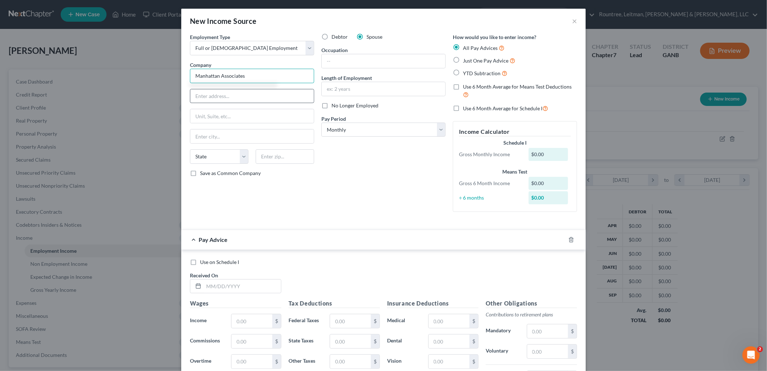
type input "Manhattan Associates"
click at [251, 100] on input "text" at bounding box center [252, 96] width 124 height 14
type input "10th Floor [GEOGRAPHIC_DATA]"
type input "[STREET_ADDRESS]"
type input "30339"
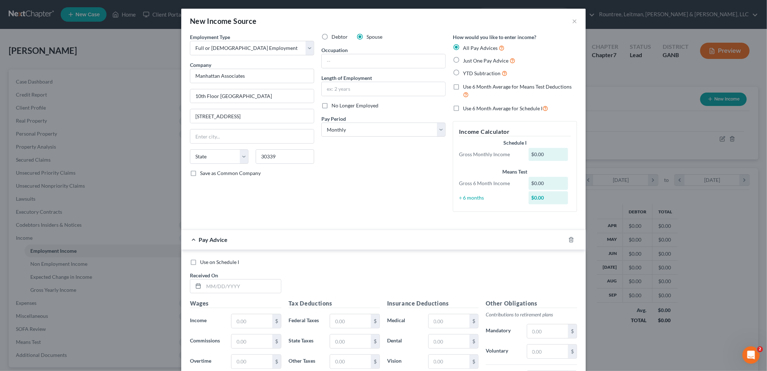
type input "[GEOGRAPHIC_DATA]"
select select "10"
click at [383, 158] on div "Debtor Spouse Occupation Length of Employment No Longer Employed Pay Period * S…" at bounding box center [383, 125] width 131 height 184
drag, startPoint x: 363, startPoint y: 55, endPoint x: 359, endPoint y: 60, distance: 6.2
click at [363, 55] on input "text" at bounding box center [384, 61] width 124 height 14
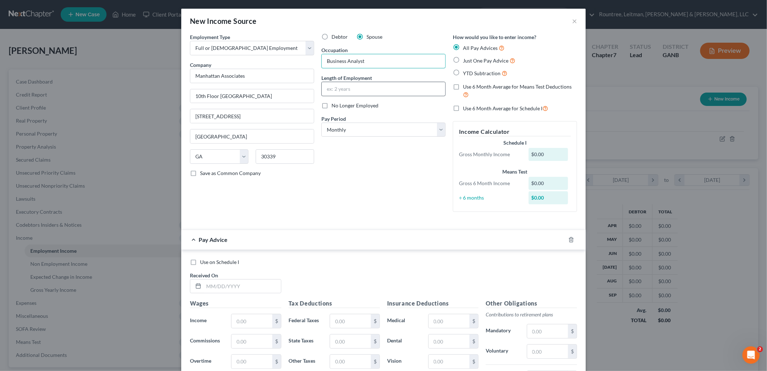
type input "Business Analyst"
click at [383, 90] on input "text" at bounding box center [384, 89] width 124 height 14
type input "1.5 years"
click at [348, 161] on div "Debtor Spouse Occupation Business Analyst Length of Employment 1.5 years No Lon…" at bounding box center [383, 125] width 131 height 184
click at [571, 238] on icon "button" at bounding box center [572, 240] width 6 height 6
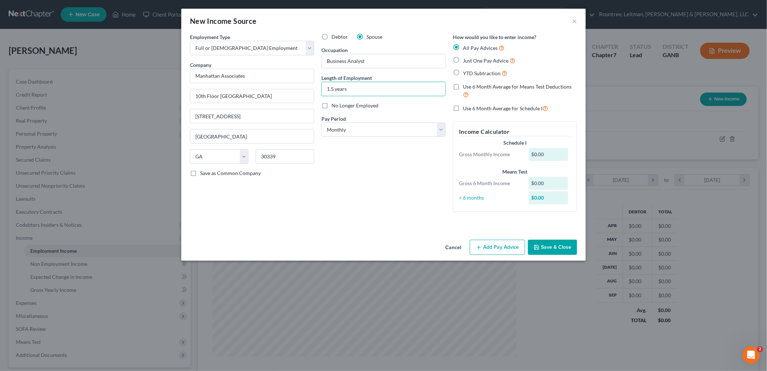
click at [551, 249] on button "Save & Close" at bounding box center [552, 247] width 49 height 15
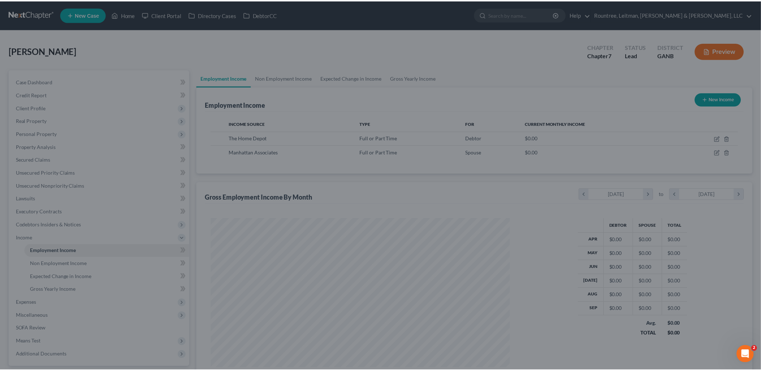
scroll to position [361089, 360924]
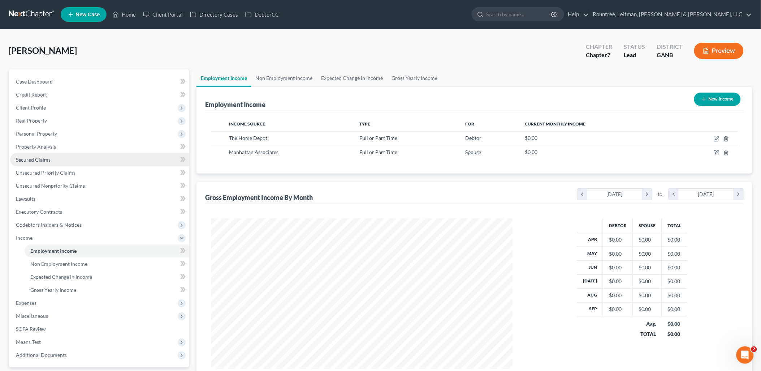
click at [80, 158] on link "Secured Claims" at bounding box center [99, 159] width 179 height 13
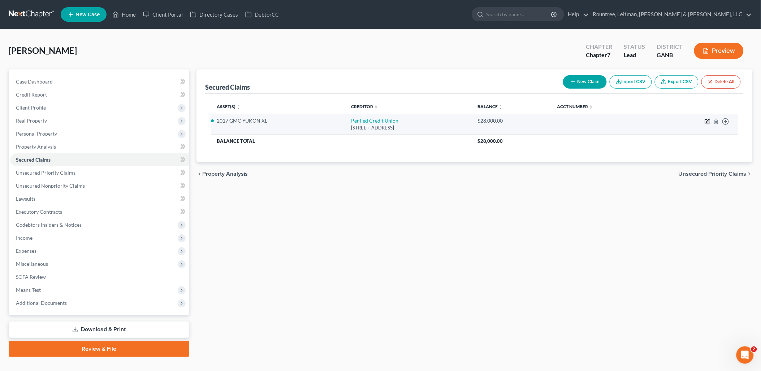
click at [706, 123] on icon "button" at bounding box center [708, 121] width 6 height 6
select select "48"
select select "0"
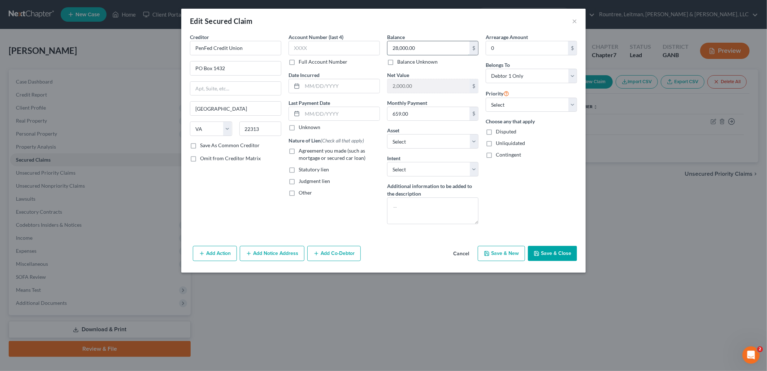
click at [431, 52] on input "28,000.00" at bounding box center [429, 48] width 82 height 14
type input "23,003.98"
click at [560, 255] on button "Save & Close" at bounding box center [552, 253] width 49 height 15
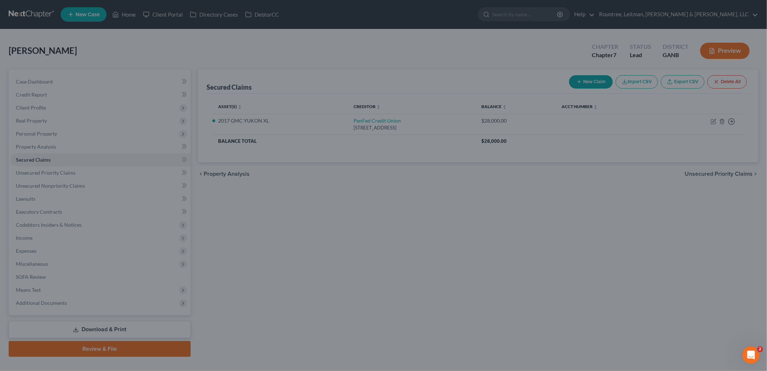
type input "6,996.02"
select select "3"
